Goal: Task Accomplishment & Management: Use online tool/utility

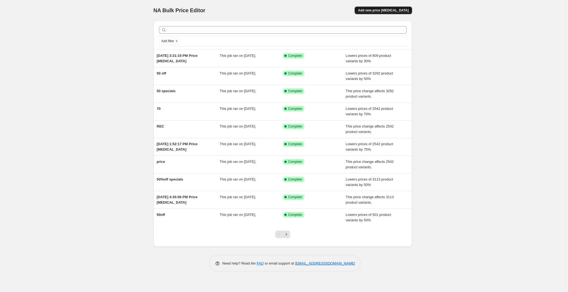
click at [378, 10] on span "Add new price [MEDICAL_DATA]" at bounding box center [383, 10] width 51 height 4
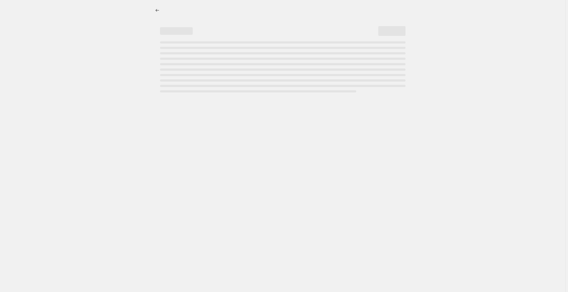
select select "percentage"
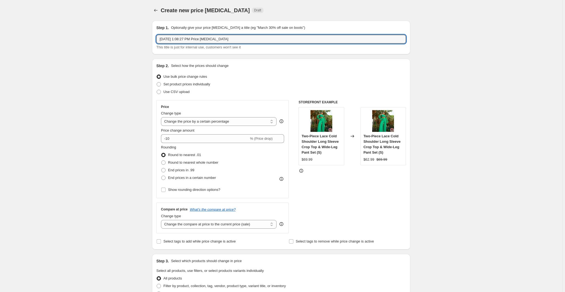
drag, startPoint x: 243, startPoint y: 39, endPoint x: 140, endPoint y: 40, distance: 103.1
click at [140, 40] on div "Create new price change job. This page is ready Create new price change job Dra…" at bounding box center [281, 276] width 563 height 553
type input "new to sale"
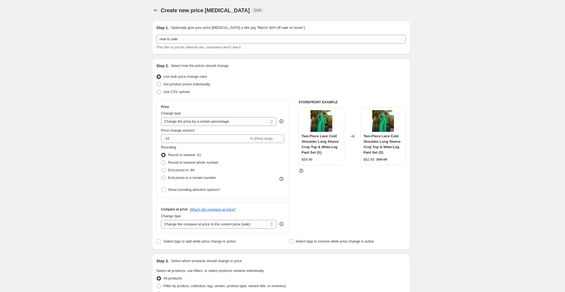
click at [117, 67] on div "Create new price change job. This page is ready Create new price change job Dra…" at bounding box center [281, 276] width 563 height 553
click at [217, 122] on select "Change the price to a certain amount Change the price by a certain amount Chang…" at bounding box center [219, 121] width 116 height 9
click at [162, 117] on select "Change the price to a certain amount Change the price by a certain amount Chang…" at bounding box center [219, 121] width 116 height 9
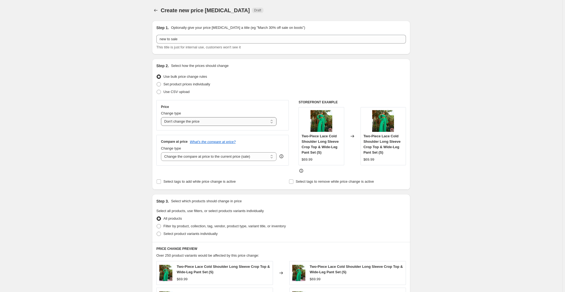
click at [212, 124] on select "Change the price to a certain amount Change the price by a certain amount Chang…" at bounding box center [219, 121] width 116 height 9
select select "ecap"
click at [162, 117] on select "Change the price to a certain amount Change the price by a certain amount Chang…" at bounding box center [219, 121] width 116 height 9
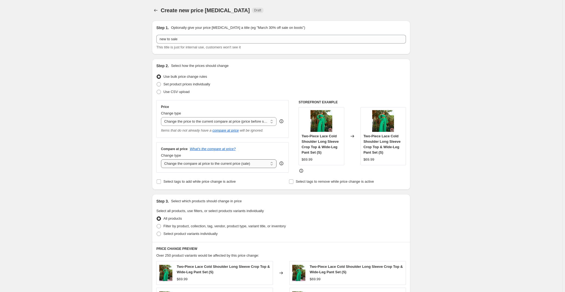
click at [200, 162] on select "Change the compare at price to the current price (sale) Change the compare at p…" at bounding box center [219, 163] width 116 height 9
select select "no_change"
click at [162, 159] on select "Change the compare at price to the current price (sale) Change the compare at p…" at bounding box center [219, 163] width 116 height 9
click at [115, 149] on div "Create new price change job. This page is ready Create new price change job Dra…" at bounding box center [281, 246] width 563 height 493
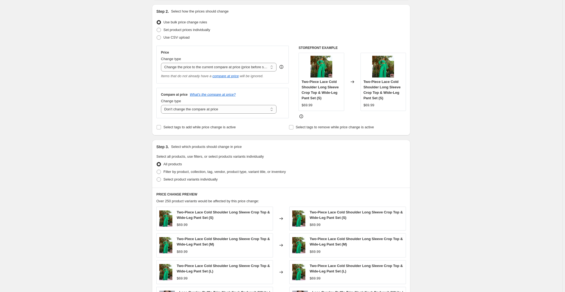
scroll to position [74, 0]
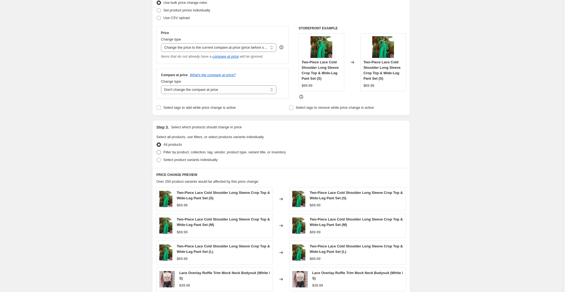
click at [181, 150] on span "Filter by product, collection, tag, vendor, product type, variant title, or inv…" at bounding box center [225, 152] width 122 height 4
click at [157, 150] on input "Filter by product, collection, tag, vendor, product type, variant title, or inv…" at bounding box center [157, 150] width 0 height 0
radio input "true"
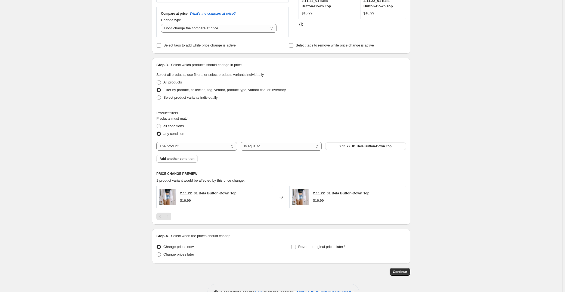
scroll to position [148, 0]
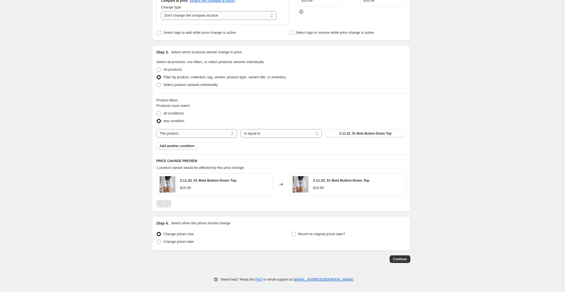
click at [218, 128] on div "Products must match: all conditions any condition The product The product's col…" at bounding box center [281, 126] width 250 height 47
click at [215, 133] on select "The product The product's collection The product's tag The product's vendor The…" at bounding box center [196, 133] width 81 height 9
select select "collection"
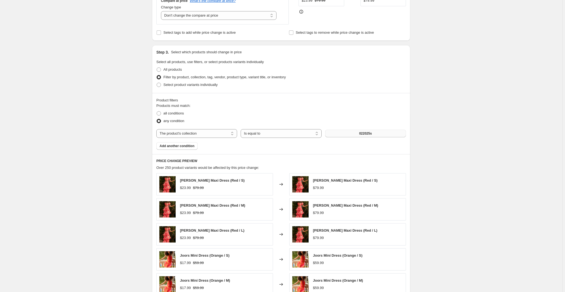
click at [367, 136] on button "022025s" at bounding box center [365, 134] width 81 height 8
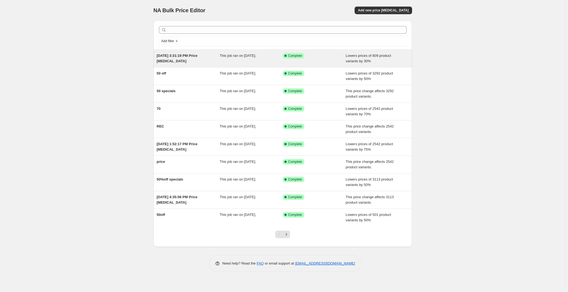
click at [184, 59] on div "[DATE] 3:31:19 PM Price [MEDICAL_DATA]" at bounding box center [188, 58] width 63 height 11
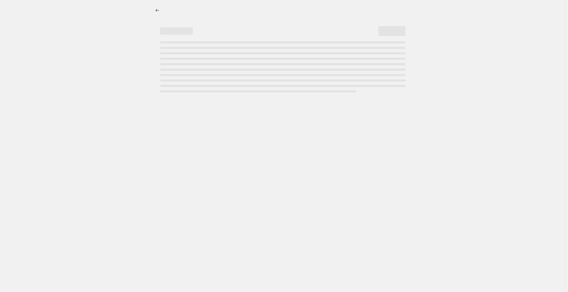
select select "percentage"
select select "no_change"
select select "collection"
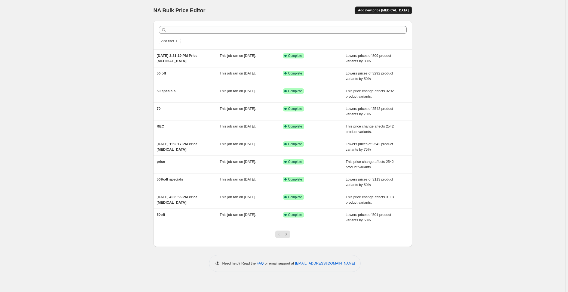
click at [386, 13] on button "Add new price [MEDICAL_DATA]" at bounding box center [382, 11] width 57 height 8
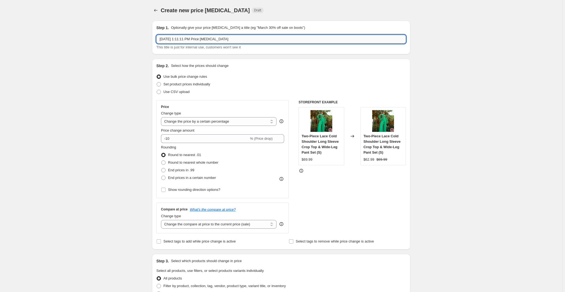
click at [245, 40] on input "[DATE] 1:11:11 PM Price [MEDICAL_DATA]" at bounding box center [281, 39] width 250 height 9
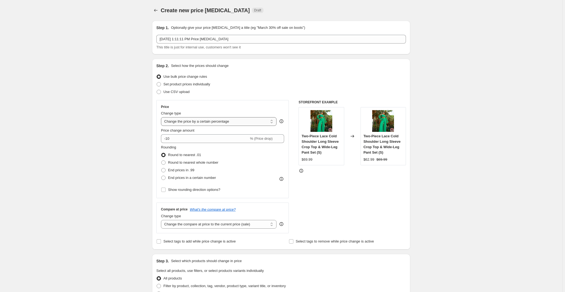
click at [191, 123] on select "Change the price to a certain amount Change the price by a certain amount Chang…" at bounding box center [219, 121] width 116 height 9
select select "ecap"
click at [162, 117] on select "Change the price to a certain amount Change the price by a certain amount Chang…" at bounding box center [219, 121] width 116 height 9
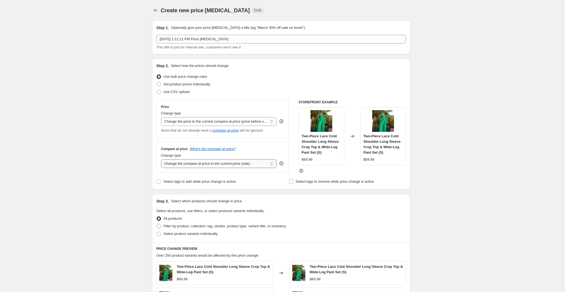
click at [195, 165] on select "Change the compare at price to the current price (sale) Change the compare at p…" at bounding box center [219, 163] width 116 height 9
select select "no_change"
click at [162, 159] on select "Change the compare at price to the current price (sale) Change the compare at p…" at bounding box center [219, 163] width 116 height 9
click at [179, 225] on span "Filter by product, collection, tag, vendor, product type, variant title, or inv…" at bounding box center [225, 226] width 122 height 4
click at [157, 224] on input "Filter by product, collection, tag, vendor, product type, variant title, or inv…" at bounding box center [157, 224] width 0 height 0
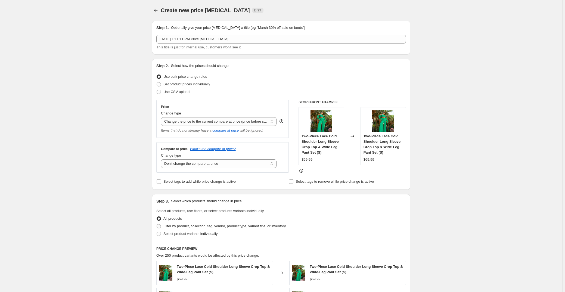
radio input "true"
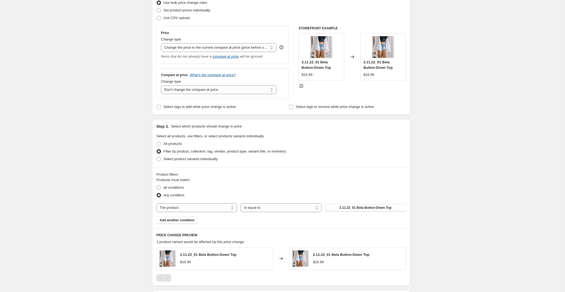
scroll to position [99, 0]
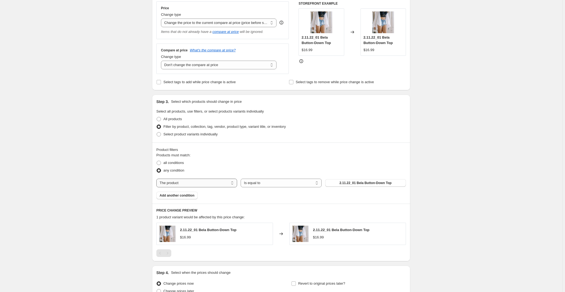
click at [202, 187] on select "The product The product's collection The product's tag The product's vendor The…" at bounding box center [196, 183] width 81 height 9
select select "collection"
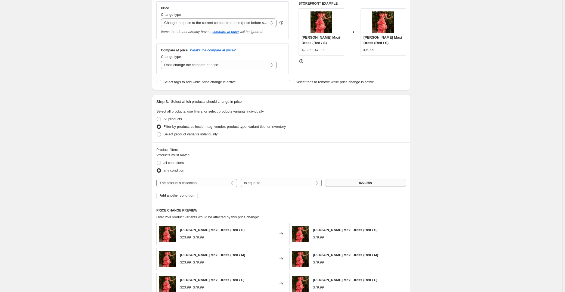
click at [362, 182] on span "022025s" at bounding box center [365, 183] width 13 height 4
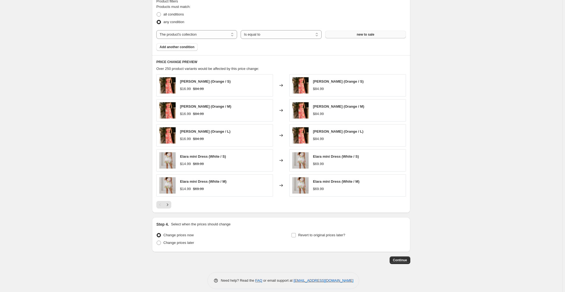
scroll to position [151, 0]
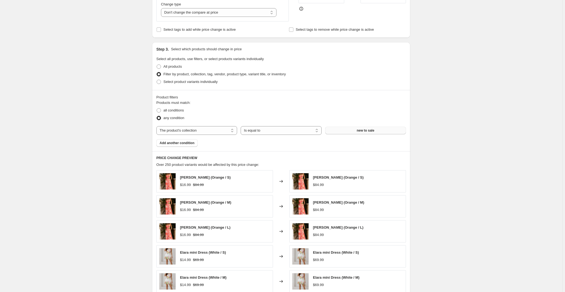
drag, startPoint x: 311, startPoint y: 223, endPoint x: 370, endPoint y: 173, distance: 77.1
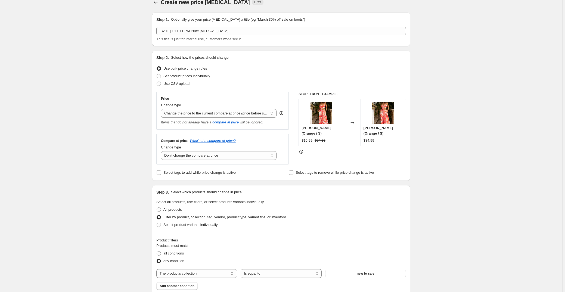
scroll to position [0, 0]
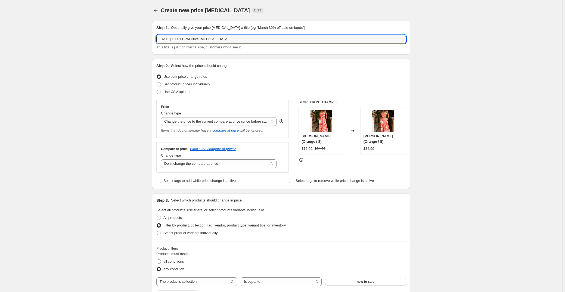
drag, startPoint x: 242, startPoint y: 38, endPoint x: 73, endPoint y: 33, distance: 169.3
click at [73, 33] on div "Create new price change job. This page is ready Create new price change job Dra…" at bounding box center [281, 272] width 563 height 545
type input "new to sale"
click at [469, 114] on div "Create new price change job. This page is ready Create new price change job Dra…" at bounding box center [281, 272] width 563 height 545
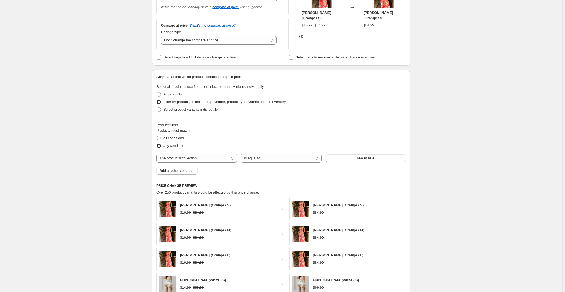
scroll to position [247, 0]
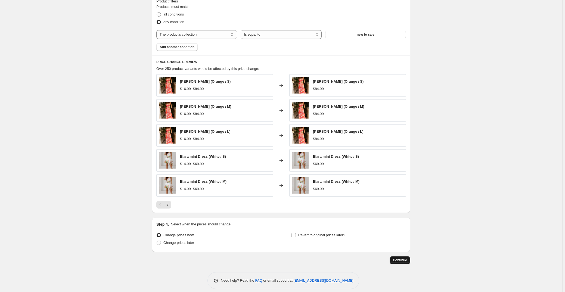
click at [401, 262] on button "Continue" at bounding box center [400, 261] width 21 height 8
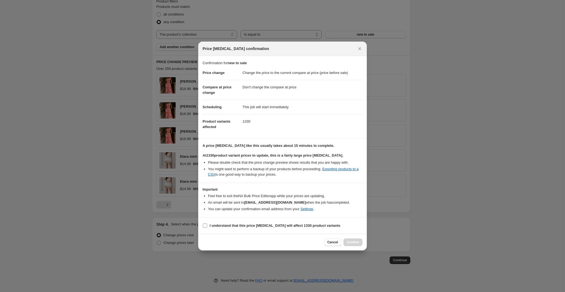
click at [236, 225] on b "I understand that this price [MEDICAL_DATA] will affect 1330 product variants" at bounding box center [275, 226] width 131 height 4
click at [207, 225] on input "I understand that this price [MEDICAL_DATA] will affect 1330 product variants" at bounding box center [205, 226] width 4 height 4
checkbox input "true"
click at [365, 240] on div "Cancel Confirm" at bounding box center [282, 242] width 169 height 17
click at [358, 243] on span "Confirm" at bounding box center [353, 242] width 13 height 4
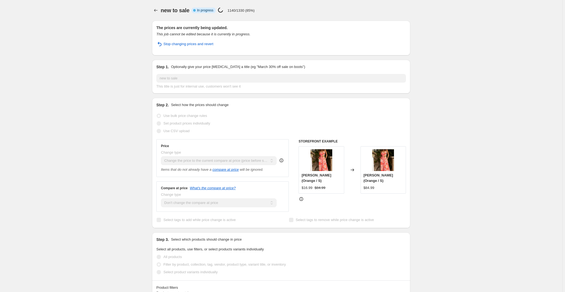
drag, startPoint x: 127, startPoint y: 128, endPoint x: 197, endPoint y: 88, distance: 80.6
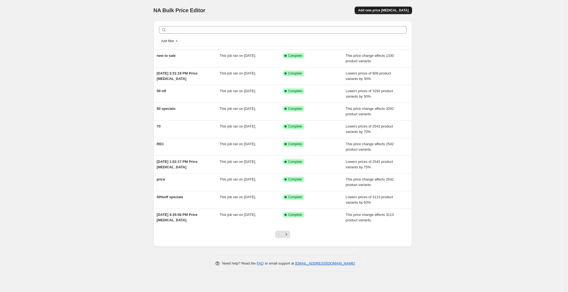
click at [383, 10] on span "Add new price [MEDICAL_DATA]" at bounding box center [383, 10] width 51 height 4
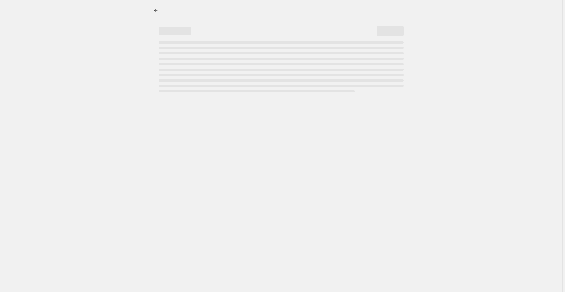
select select "percentage"
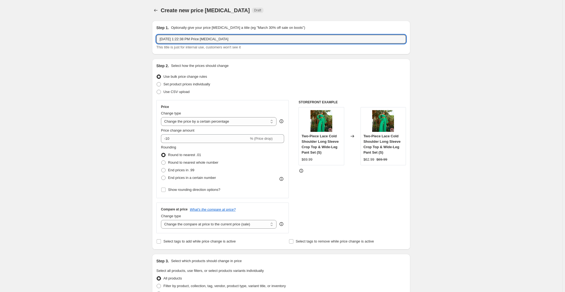
drag, startPoint x: 243, startPoint y: 38, endPoint x: -40, endPoint y: 41, distance: 283.0
click at [0, 41] on html "Home Settings Plans Skip to content Create new price [MEDICAL_DATA]. This page …" at bounding box center [282, 146] width 565 height 292
type input "40off"
click at [44, 109] on div "Create new price [MEDICAL_DATA]. This page is ready Create new price [MEDICAL_D…" at bounding box center [281, 276] width 563 height 553
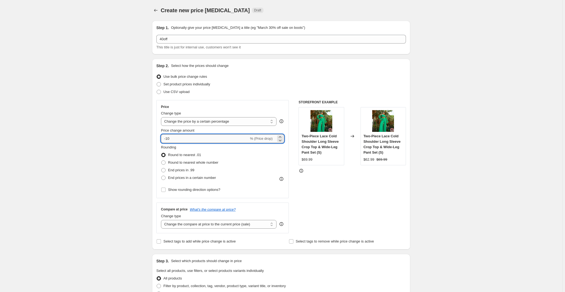
click at [169, 138] on input "-10" at bounding box center [205, 138] width 88 height 9
type input "-40"
click at [188, 171] on span "End prices in .99" at bounding box center [181, 170] width 26 height 4
click at [162, 168] on input "End prices in .99" at bounding box center [161, 168] width 0 height 0
radio input "true"
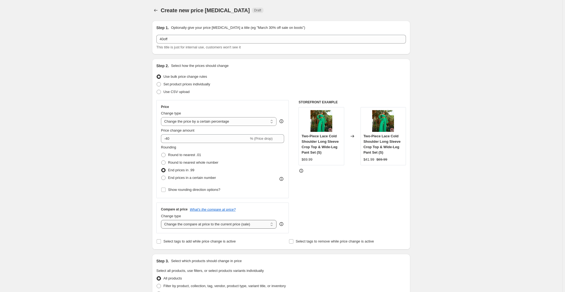
click at [201, 224] on select "Change the compare at price to the current price (sale) Change the compare at p…" at bounding box center [219, 224] width 116 height 9
select select "no_change"
click at [162, 220] on select "Change the compare at price to the current price (sale) Change the compare at p…" at bounding box center [219, 224] width 116 height 9
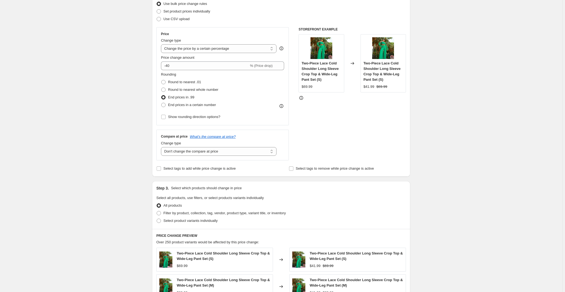
scroll to position [74, 0]
click at [186, 212] on span "Filter by product, collection, tag, vendor, product type, variant title, or inv…" at bounding box center [225, 212] width 122 height 4
click at [157, 210] on input "Filter by product, collection, tag, vendor, product type, variant title, or inv…" at bounding box center [157, 210] width 0 height 0
radio input "true"
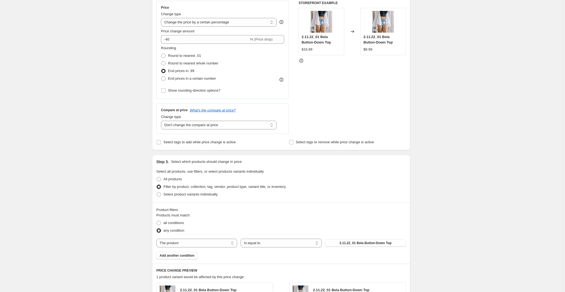
scroll to position [148, 0]
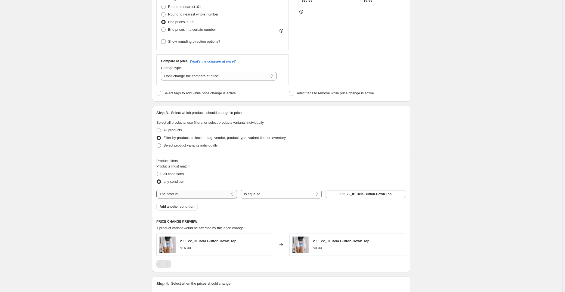
click at [219, 195] on select "The product The product's collection The product's tag The product's vendor The…" at bounding box center [196, 194] width 81 height 9
click at [212, 194] on select "The product The product's collection The product's tag The product's vendor The…" at bounding box center [196, 194] width 81 height 9
select select "collection"
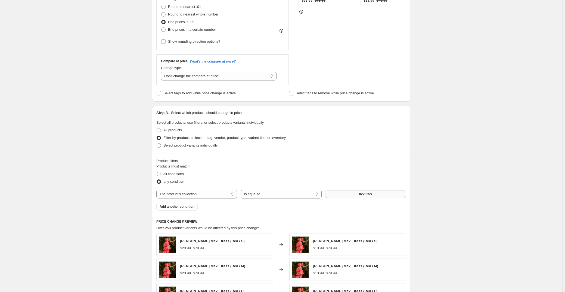
click at [372, 194] on span "022025s" at bounding box center [365, 194] width 13 height 4
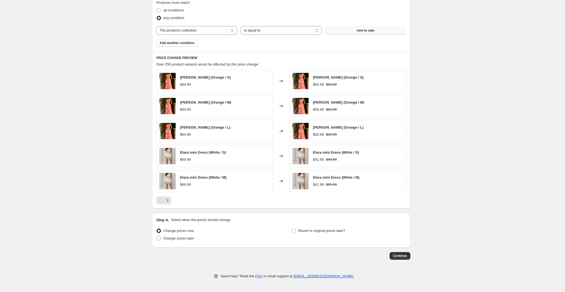
scroll to position [312, 0]
click at [406, 256] on span "Continue" at bounding box center [400, 256] width 14 height 4
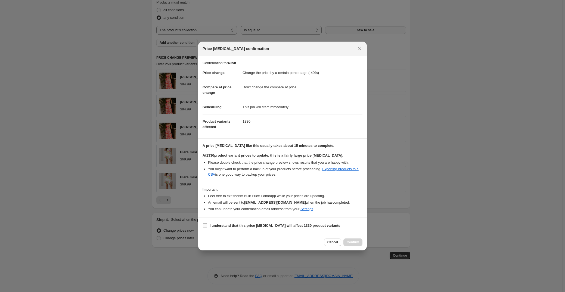
click at [226, 227] on b "I understand that this price [MEDICAL_DATA] will affect 1330 product variants" at bounding box center [275, 226] width 131 height 4
click at [207, 227] on input "I understand that this price [MEDICAL_DATA] will affect 1330 product variants" at bounding box center [205, 226] width 4 height 4
checkbox input "true"
click at [361, 242] on button "Confirm" at bounding box center [353, 243] width 19 height 8
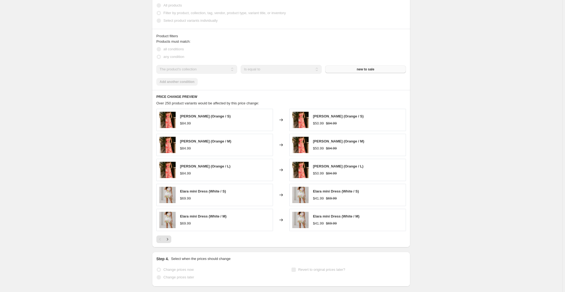
scroll to position [326, 0]
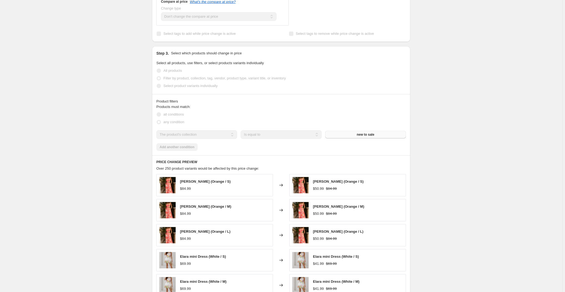
scroll to position [0, 0]
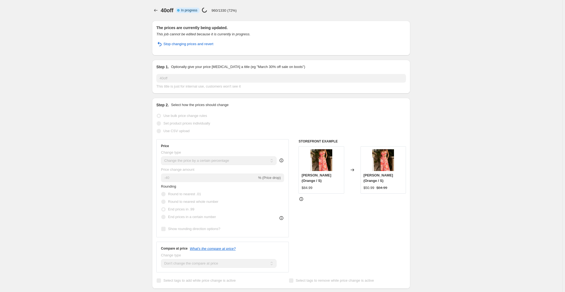
drag, startPoint x: 100, startPoint y: 218, endPoint x: 153, endPoint y: 124, distance: 107.6
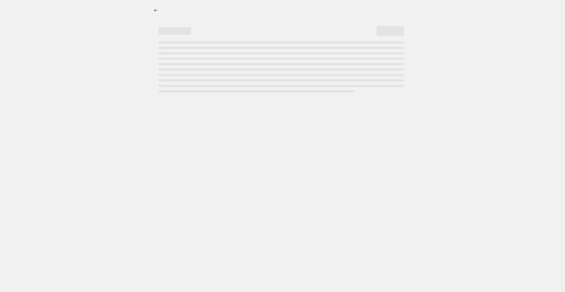
select select "percentage"
select select "no_change"
select select "collection"
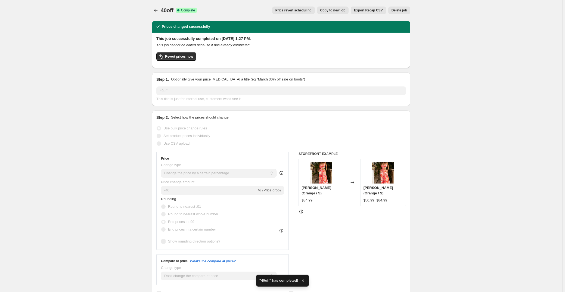
click at [302, 282] on icon "button" at bounding box center [302, 280] width 5 height 5
